Goal: Task Accomplishment & Management: Manage account settings

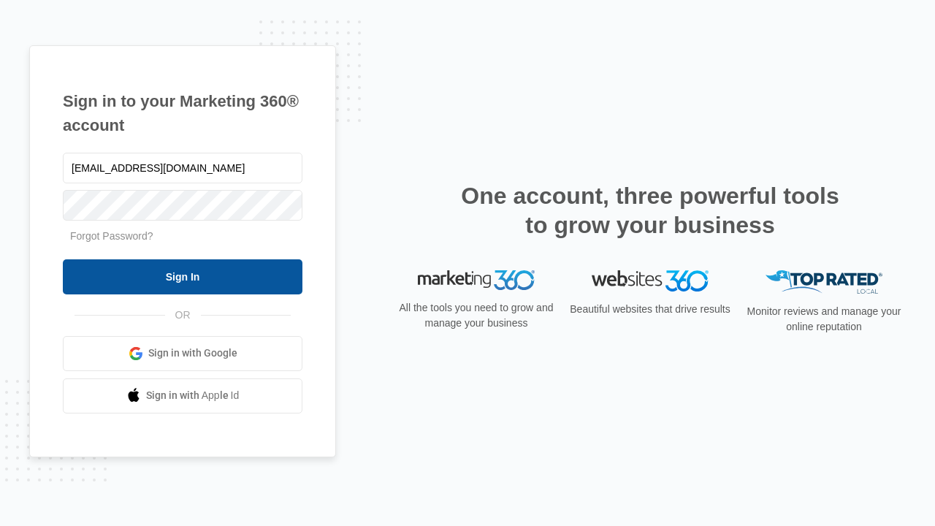
click at [183, 276] on input "Sign In" at bounding box center [183, 276] width 240 height 35
